Goal: Communication & Community: Connect with others

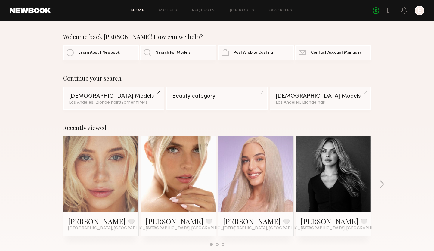
click at [176, 169] on link at bounding box center [178, 173] width 37 height 75
click at [381, 184] on button "button" at bounding box center [382, 185] width 6 height 10
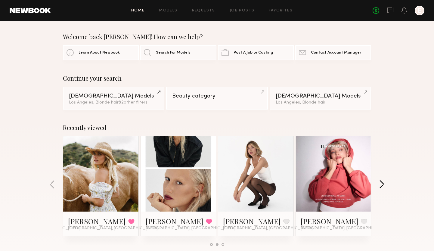
click at [383, 183] on button "button" at bounding box center [382, 185] width 6 height 10
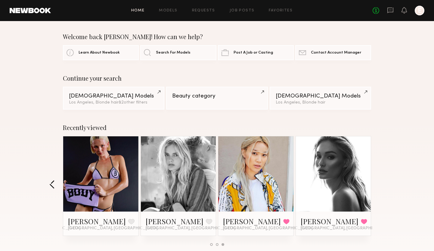
click at [53, 182] on button "button" at bounding box center [52, 185] width 6 height 10
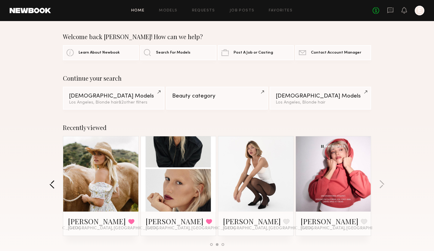
click at [54, 182] on button "button" at bounding box center [52, 185] width 6 height 10
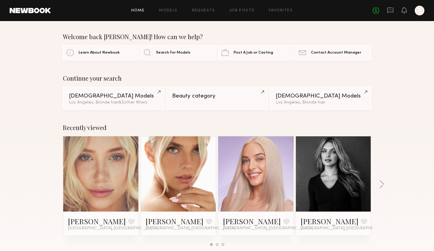
click at [107, 175] on link at bounding box center [100, 173] width 37 height 75
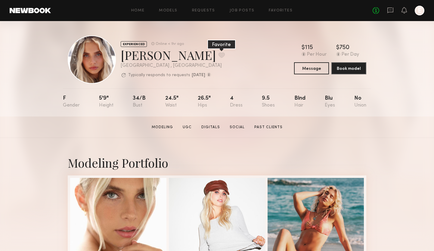
click at [218, 54] on button at bounding box center [221, 54] width 6 height 5
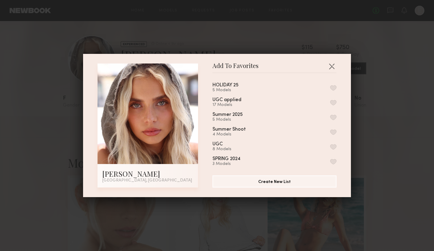
click at [332, 87] on button "button" at bounding box center [333, 87] width 6 height 5
click at [333, 66] on button "button" at bounding box center [332, 66] width 10 height 10
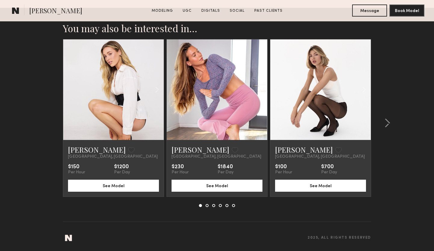
scroll to position [2101, 0]
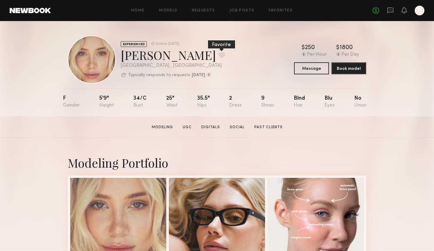
click at [218, 55] on button at bounding box center [221, 54] width 6 height 5
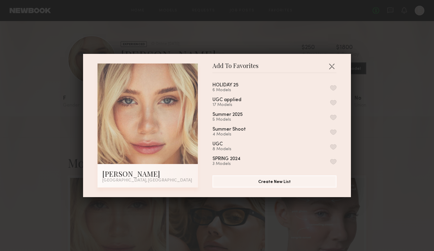
click at [331, 87] on button "button" at bounding box center [333, 87] width 6 height 5
click at [333, 67] on button "button" at bounding box center [332, 66] width 10 height 10
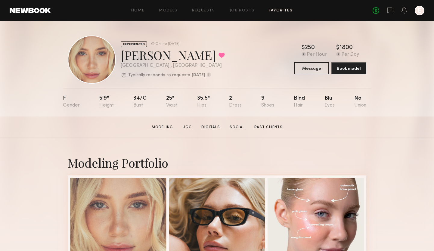
click at [281, 9] on link "Favorites" at bounding box center [281, 11] width 24 height 4
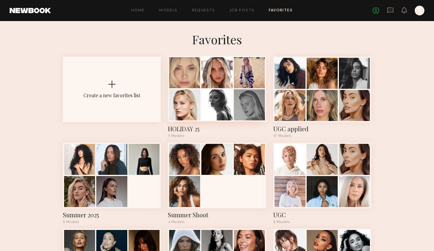
click at [186, 127] on div "HOLIDAY 25" at bounding box center [217, 129] width 98 height 8
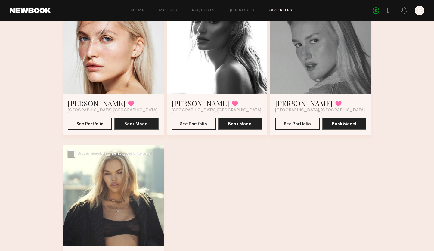
scroll to position [231, 0]
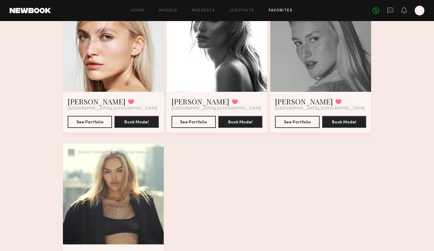
click at [125, 179] on div at bounding box center [113, 193] width 101 height 101
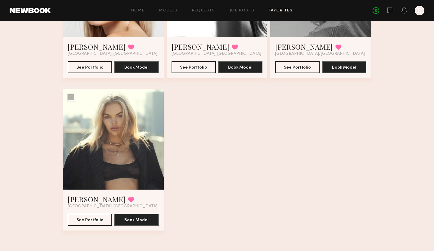
scroll to position [286, 0]
click at [84, 201] on link "[PERSON_NAME]" at bounding box center [97, 199] width 58 height 10
click at [87, 199] on link "Daphne L." at bounding box center [97, 199] width 58 height 10
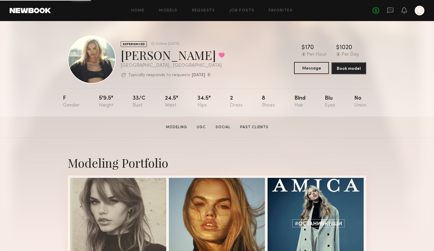
click at [312, 65] on button "Message" at bounding box center [311, 68] width 35 height 12
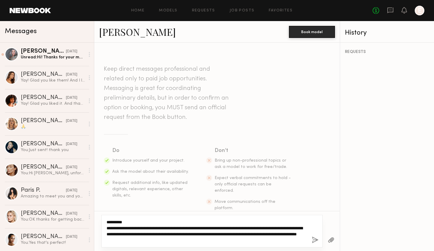
paste textarea "**********"
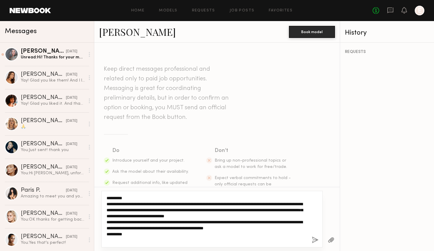
type textarea "**********"
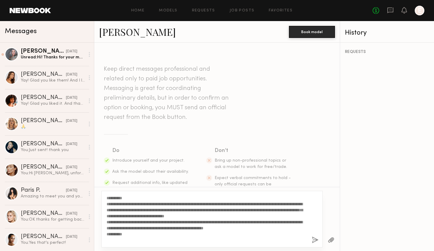
click at [316, 238] on button "button" at bounding box center [315, 240] width 7 height 8
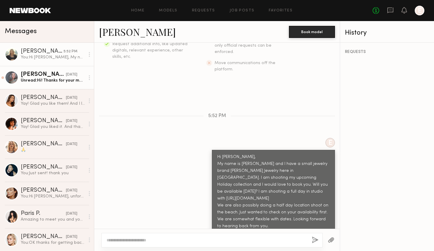
click at [74, 83] on link "Kandeyce J. 09/13/2025 Unread: Hi! Thanks for your message. I sure hope you are…" at bounding box center [47, 77] width 94 height 23
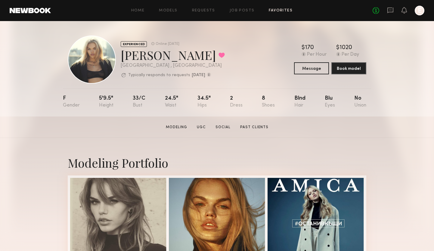
click at [274, 9] on link "Favorites" at bounding box center [281, 11] width 24 height 4
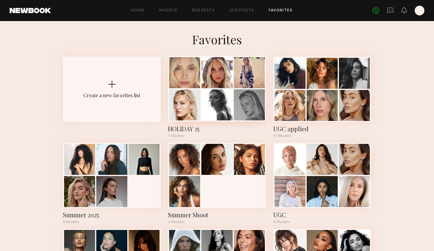
click at [255, 108] on div at bounding box center [249, 104] width 31 height 31
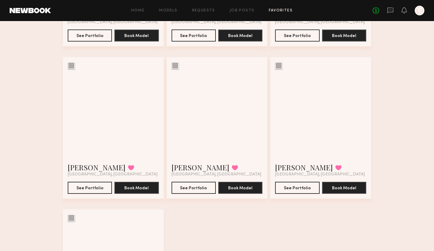
scroll to position [167, 0]
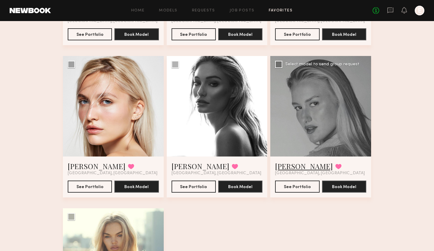
click at [323, 168] on link "[PERSON_NAME]" at bounding box center [304, 166] width 58 height 10
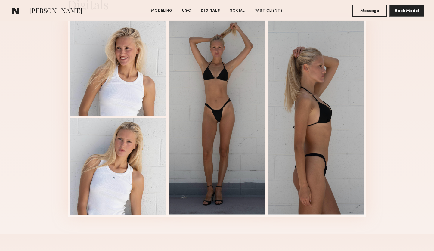
scroll to position [1514, 0]
